Goal: Task Accomplishment & Management: Manage account settings

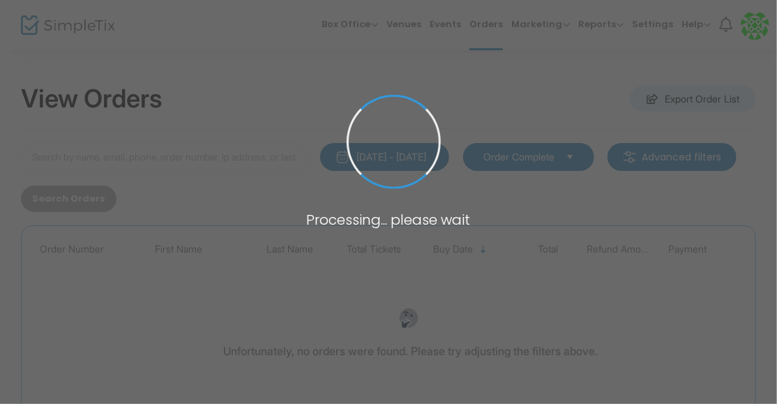
type input "[PERSON_NAME]"
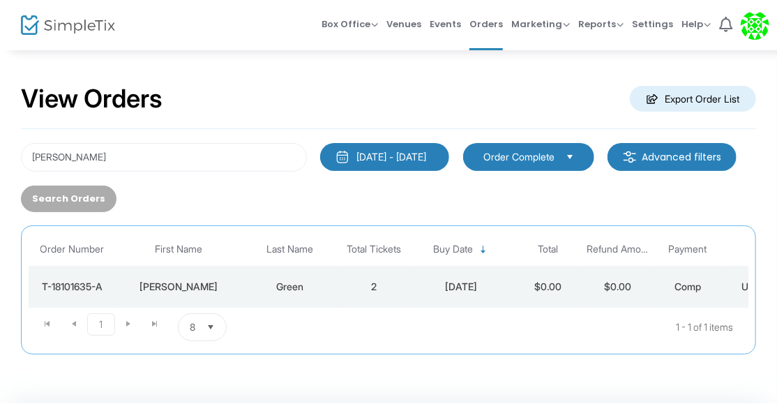
click at [414, 280] on div "[DATE]" at bounding box center [461, 287] width 98 height 14
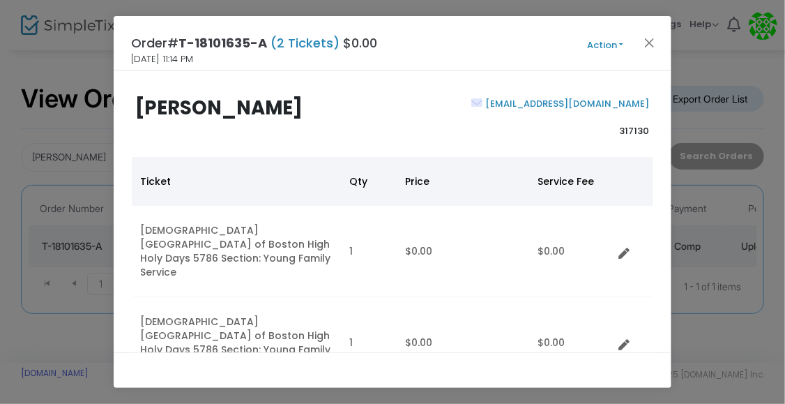
click at [587, 108] on link "[EMAIL_ADDRESS][DOMAIN_NAME]" at bounding box center [566, 103] width 167 height 13
click at [611, 47] on button "Action" at bounding box center [605, 45] width 84 height 15
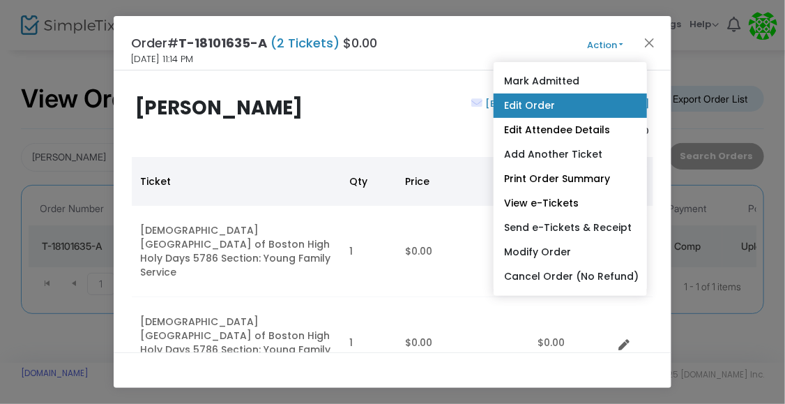
click at [572, 105] on link "Edit Order" at bounding box center [570, 105] width 153 height 24
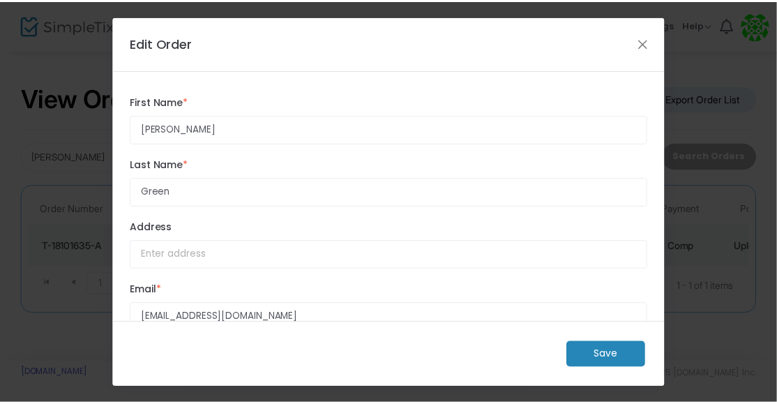
scroll to position [33, 0]
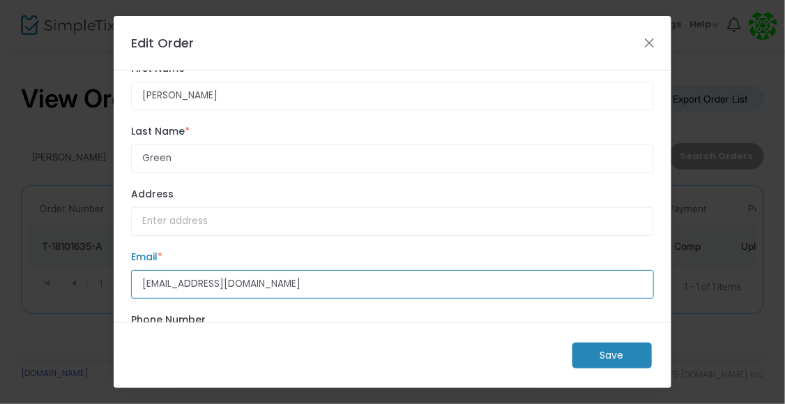
drag, startPoint x: 298, startPoint y: 291, endPoint x: 93, endPoint y: 270, distance: 206.8
click at [93, 270] on ngb-modal-window "Edit Order [PERSON_NAME] First Name * First Name is required. Green Last Name *…" at bounding box center [392, 202] width 785 height 404
paste input "[EMAIL_ADDRESS]"
type input "[EMAIL_ADDRESS][DOMAIN_NAME]"
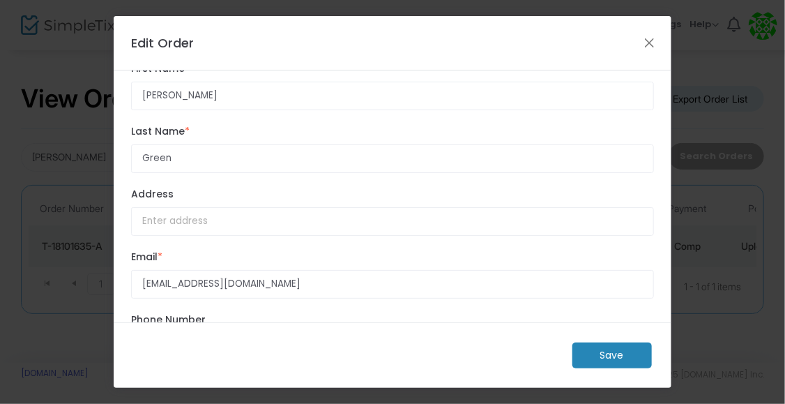
click at [614, 345] on m-button "Save" at bounding box center [612, 355] width 79 height 26
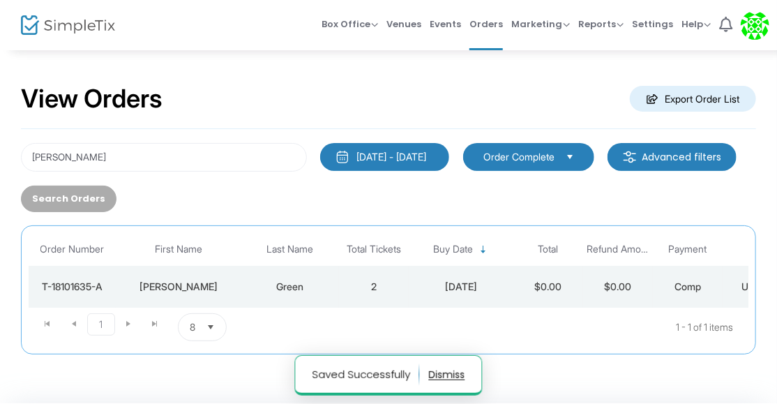
click at [545, 266] on td "$0.00" at bounding box center [548, 287] width 70 height 42
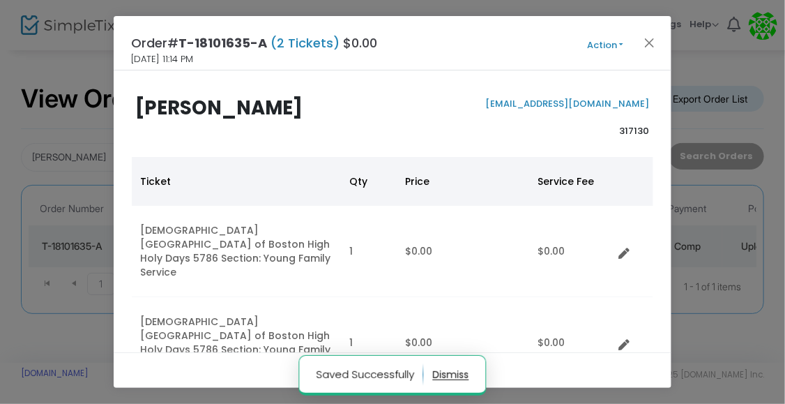
click at [613, 42] on button "Action" at bounding box center [605, 45] width 84 height 15
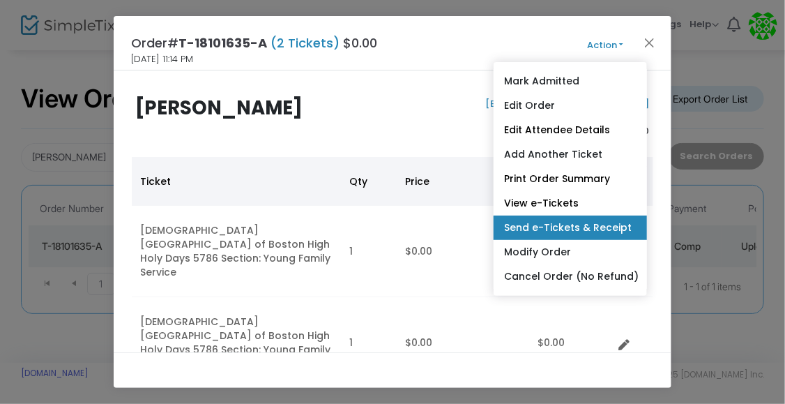
click at [561, 229] on link "Send e-Tickets & Receipt" at bounding box center [570, 227] width 153 height 24
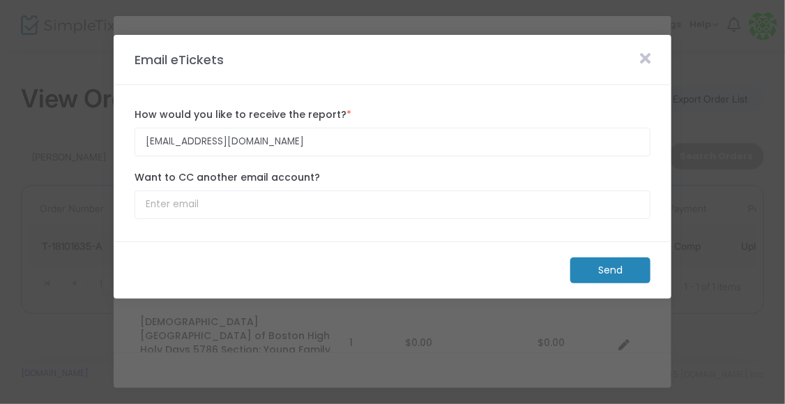
click at [643, 61] on icon at bounding box center [645, 58] width 10 height 15
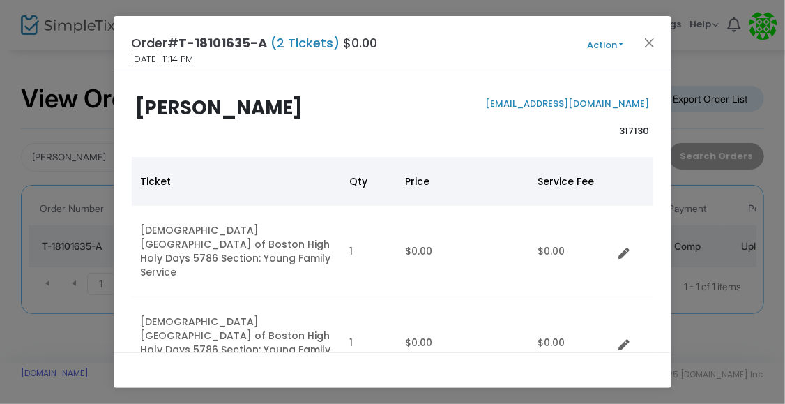
click at [612, 55] on div "Order# T-18101635-A (2 Tickets) $0.00 [DATE] 11:14 PM Action Mark Admitted Edit…" at bounding box center [393, 43] width 558 height 54
click at [614, 50] on button "Action" at bounding box center [605, 45] width 84 height 15
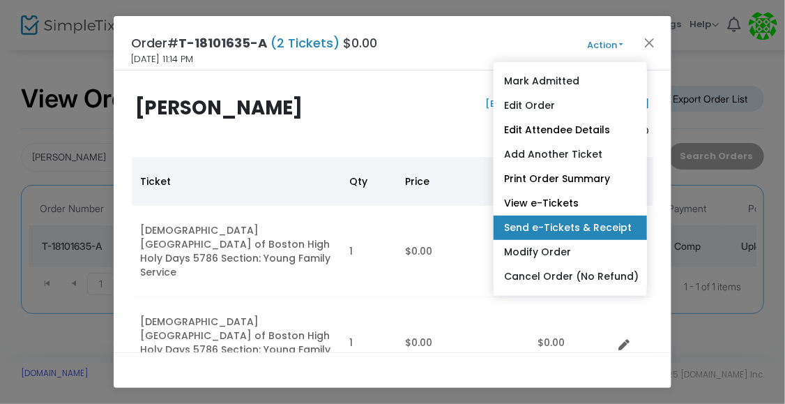
click at [558, 221] on link "Send e-Tickets & Receipt" at bounding box center [570, 227] width 153 height 24
type input "[EMAIL_ADDRESS][DOMAIN_NAME]"
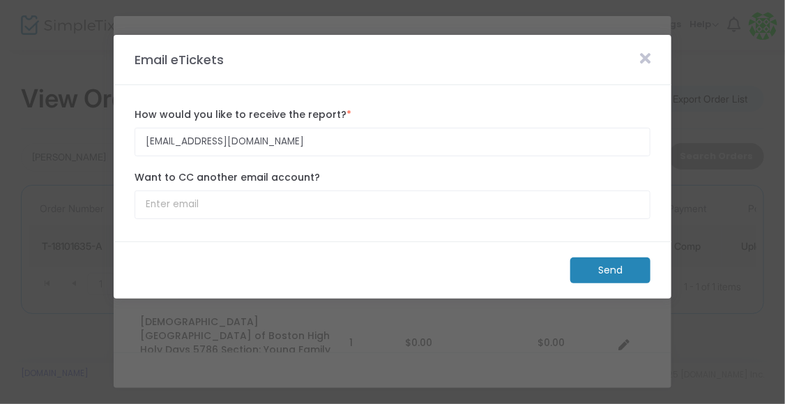
click at [586, 270] on m-button "Send" at bounding box center [610, 270] width 80 height 26
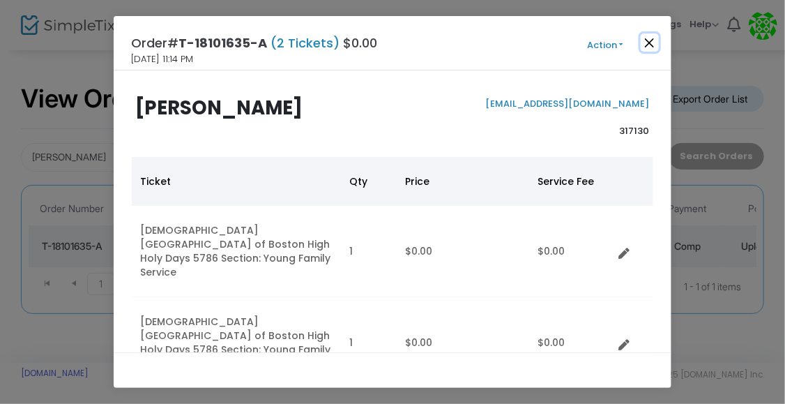
click at [655, 43] on button "Close" at bounding box center [650, 42] width 18 height 18
